Goal: Information Seeking & Learning: Learn about a topic

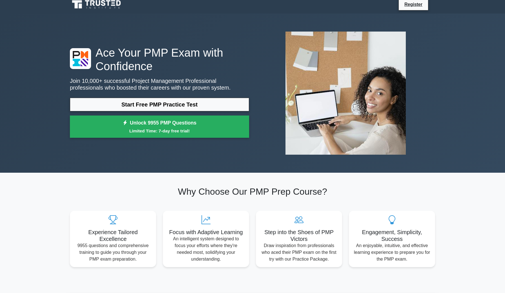
scroll to position [4, 0]
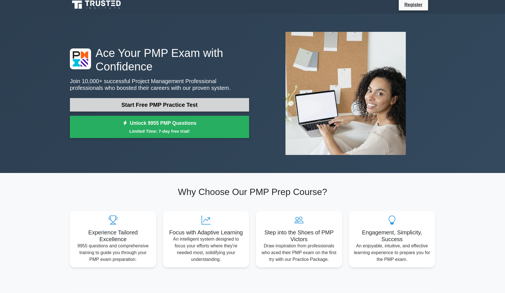
click at [156, 109] on link "Start Free PMP Practice Test" at bounding box center [159, 105] width 179 height 14
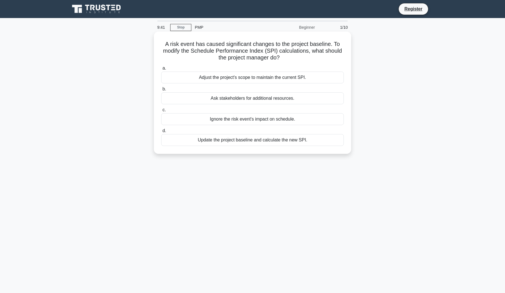
click at [215, 142] on div "Update the project baseline and calculate the new SPI." at bounding box center [252, 140] width 183 height 12
click at [161, 133] on input "d. Update the project baseline and calculate the new SPI." at bounding box center [161, 131] width 0 height 4
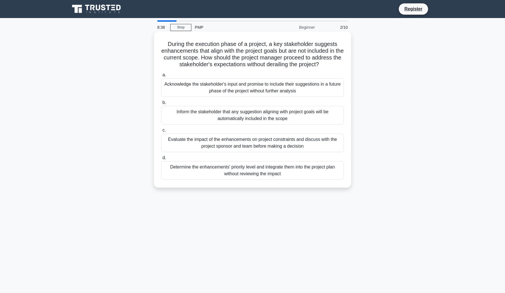
click at [242, 145] on div "Evaluate the impact of the enhancements on project constraints and discuss with…" at bounding box center [252, 143] width 183 height 19
click at [161, 132] on input "c. Evaluate the impact of the enhancements on project constraints and discuss w…" at bounding box center [161, 131] width 0 height 4
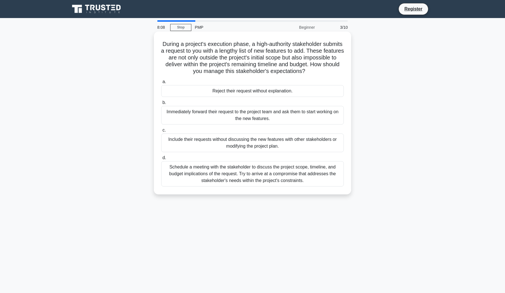
click at [332, 181] on div "Schedule a meeting with the stakeholder to discuss the project scope, timeline,…" at bounding box center [252, 173] width 183 height 25
click at [161, 160] on input "d. Schedule a meeting with the stakeholder to discuss the project scope, timeli…" at bounding box center [161, 158] width 0 height 4
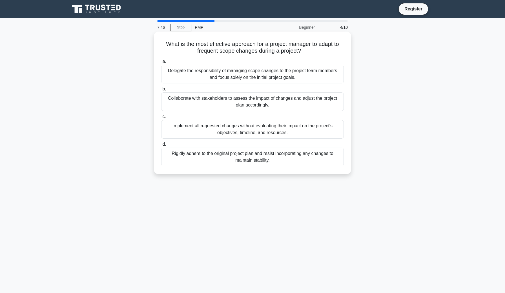
click at [301, 106] on div "Collaborate with stakeholders to assess the impact of changes and adjust the pr…" at bounding box center [252, 101] width 183 height 19
click at [161, 91] on input "b. Collaborate with stakeholders to assess the impact of changes and adjust the…" at bounding box center [161, 89] width 0 height 4
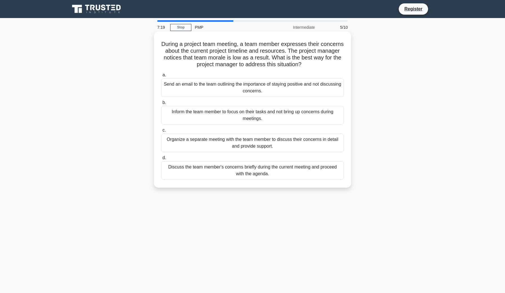
click at [293, 145] on div "Organize a separate meeting with the team member to discuss their concerns in d…" at bounding box center [252, 143] width 183 height 19
click at [161, 132] on input "c. Organize a separate meeting with the team member to discuss their concerns i…" at bounding box center [161, 131] width 0 height 4
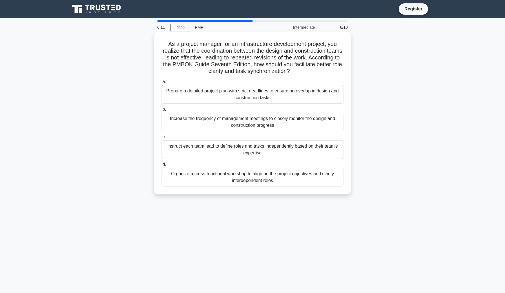
click at [304, 96] on div "Prepare a detailed project plan with strict deadlines to ensure no overlap in d…" at bounding box center [252, 94] width 183 height 19
click at [161, 84] on input "a. Prepare a detailed project plan with strict deadlines to ensure no overlap i…" at bounding box center [161, 82] width 0 height 4
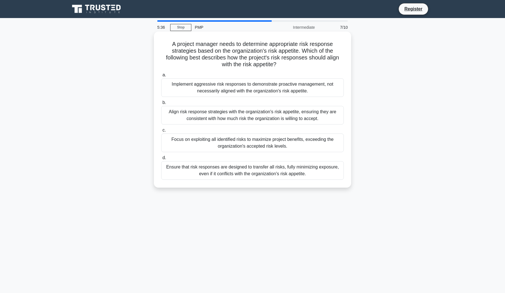
click at [267, 172] on div "Ensure that risk responses are designed to transfer all risks, fully minimizing…" at bounding box center [252, 170] width 183 height 19
click at [161, 160] on input "d. Ensure that risk responses are designed to transfer all risks, fully minimiz…" at bounding box center [161, 158] width 0 height 4
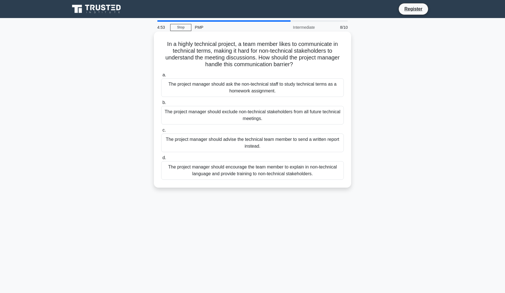
click at [268, 169] on div "The project manager should encourage the team member to explain in non-technica…" at bounding box center [252, 170] width 183 height 19
click at [161, 160] on input "d. The project manager should encourage the team member to explain in non-techn…" at bounding box center [161, 158] width 0 height 4
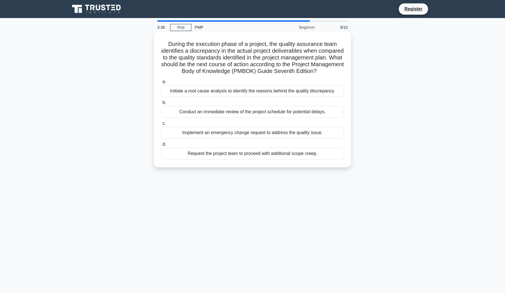
click at [222, 92] on div "Initiate a root cause analysis to identify the reasons behind the quality discr…" at bounding box center [252, 91] width 183 height 12
click at [161, 84] on input "a. Initiate a root cause analysis to identify the reasons behind the quality di…" at bounding box center [161, 82] width 0 height 4
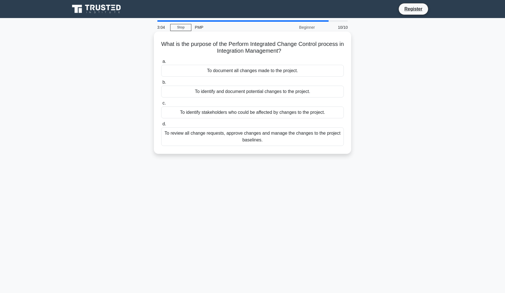
click at [279, 135] on div "To review all change requests, approve changes and manage the changes to the pr…" at bounding box center [252, 136] width 183 height 19
click at [161, 126] on input "d. To review all change requests, approve changes and manage the changes to the…" at bounding box center [161, 124] width 0 height 4
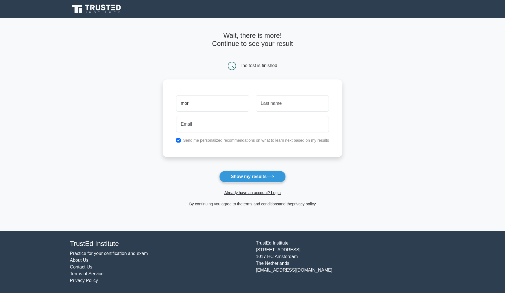
type input "mor"
type input "shaanan"
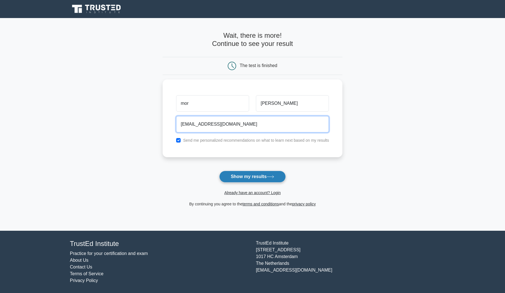
type input "mor.shaanan9@gmail.com"
click at [261, 178] on button "Show my results" at bounding box center [252, 177] width 67 height 12
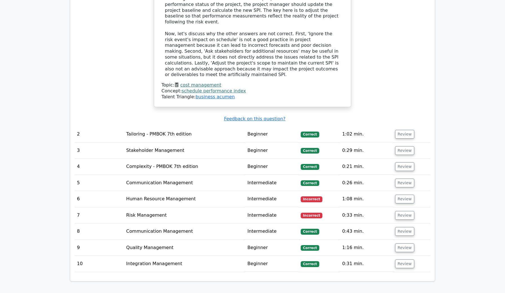
scroll to position [700, 0]
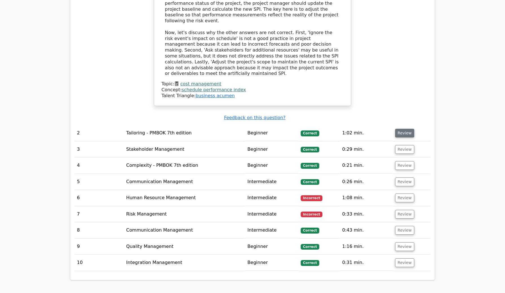
click at [400, 129] on button "Review" at bounding box center [404, 133] width 19 height 9
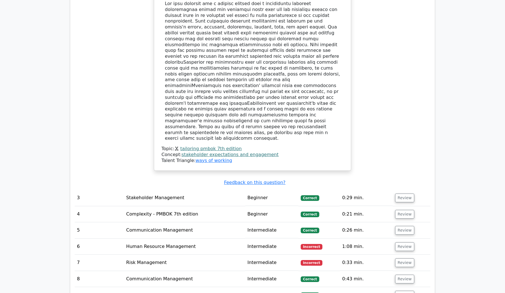
scroll to position [1011, 0]
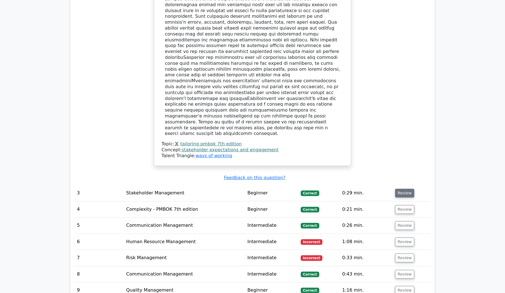
click at [397, 189] on button "Review" at bounding box center [404, 193] width 19 height 9
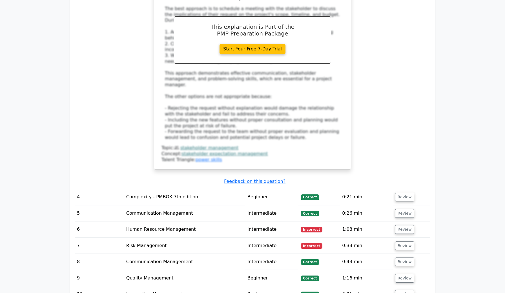
scroll to position [1385, 0]
click at [399, 226] on button "Review" at bounding box center [404, 230] width 19 height 9
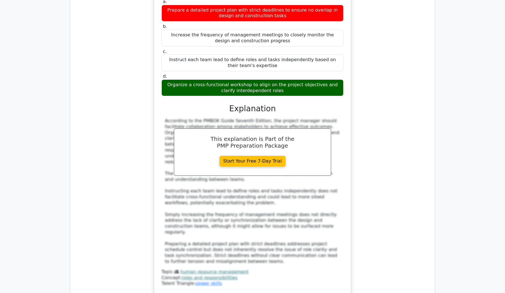
scroll to position [1677, 0]
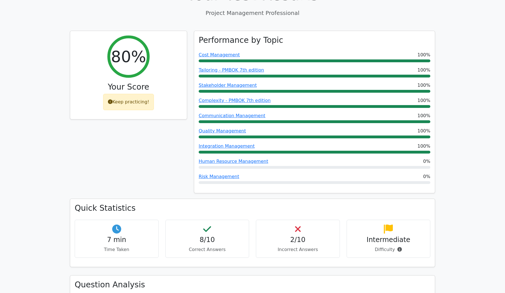
scroll to position [219, 0]
